Goal: Task Accomplishment & Management: Manage account settings

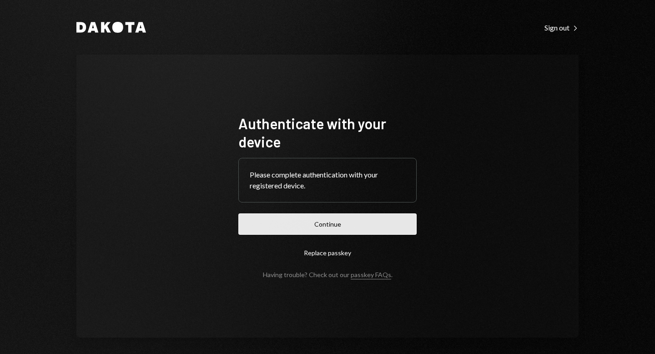
click at [340, 225] on button "Continue" at bounding box center [327, 223] width 178 height 21
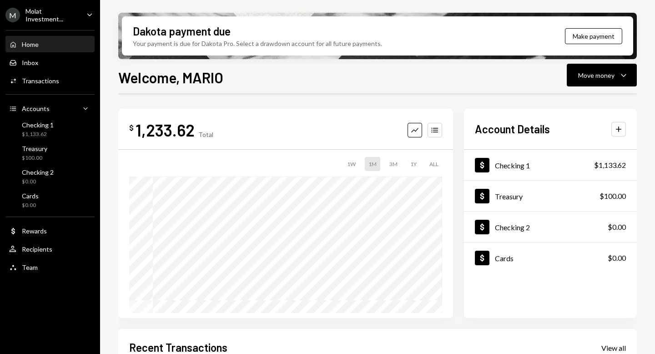
scroll to position [194, 0]
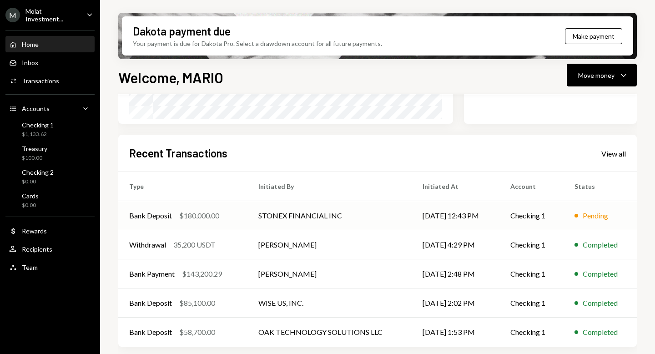
click at [270, 217] on td "STONEX FINANCIAL INC" at bounding box center [329, 215] width 164 height 29
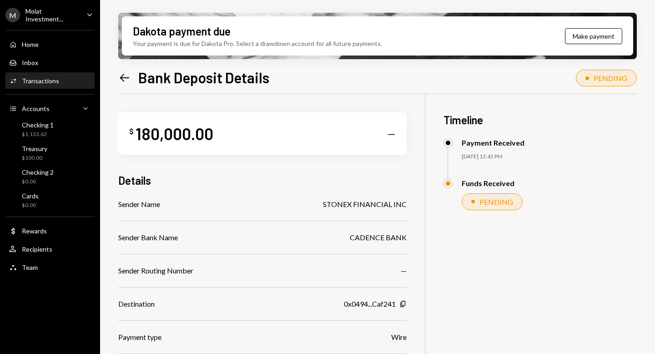
click at [127, 83] on icon "Left Arrow" at bounding box center [124, 77] width 13 height 13
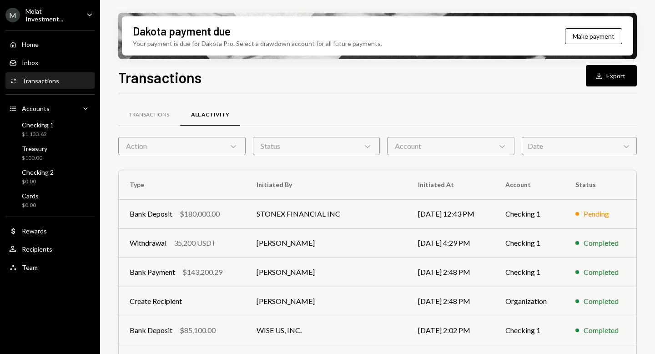
click at [37, 14] on div "Molat Investment..." at bounding box center [52, 14] width 54 height 15
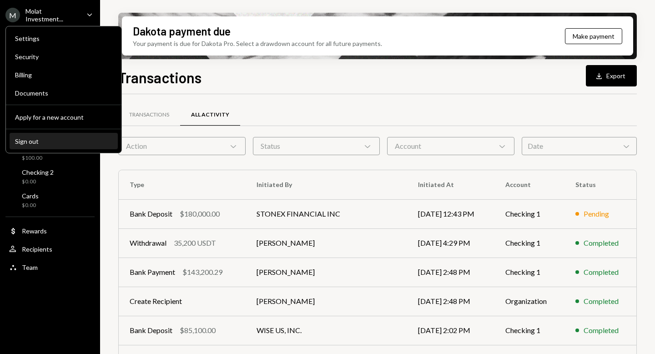
click at [42, 145] on div "Sign out" at bounding box center [63, 141] width 97 height 8
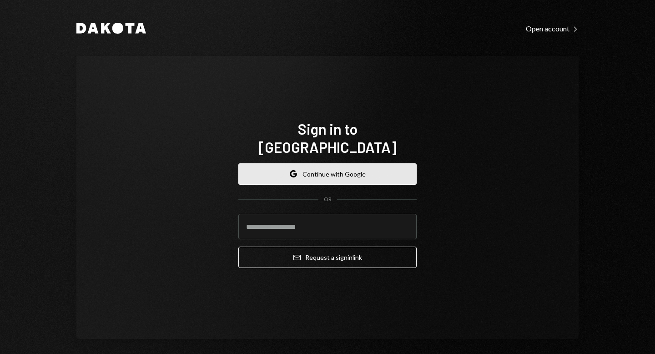
click at [326, 163] on button "Google Continue with Google" at bounding box center [327, 173] width 178 height 21
